Goal: Task Accomplishment & Management: Manage account settings

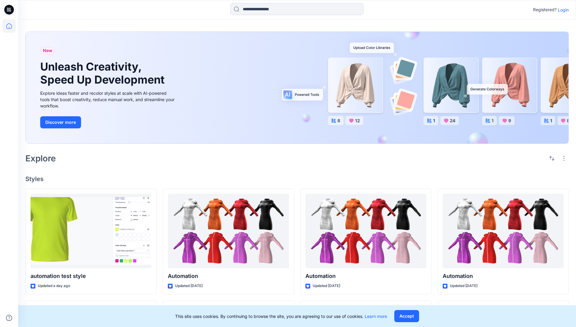
click at [562, 10] on p "Login" at bounding box center [563, 10] width 11 height 6
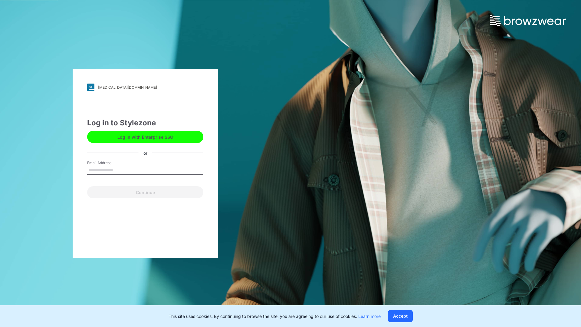
click at [119, 169] on input "Email Address" at bounding box center [145, 169] width 116 height 9
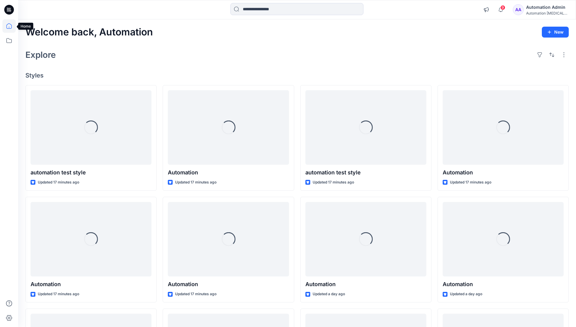
click at [11, 26] on icon at bounding box center [8, 25] width 5 height 5
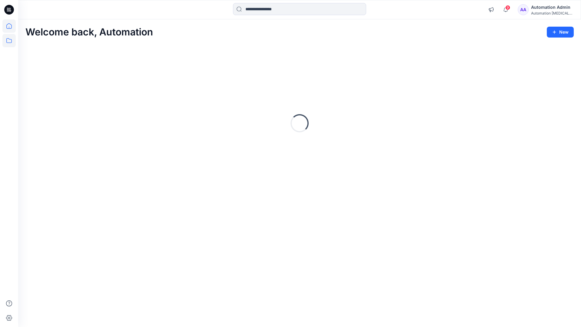
click at [8, 43] on icon at bounding box center [8, 40] width 5 height 5
